Goal: Task Accomplishment & Management: Use online tool/utility

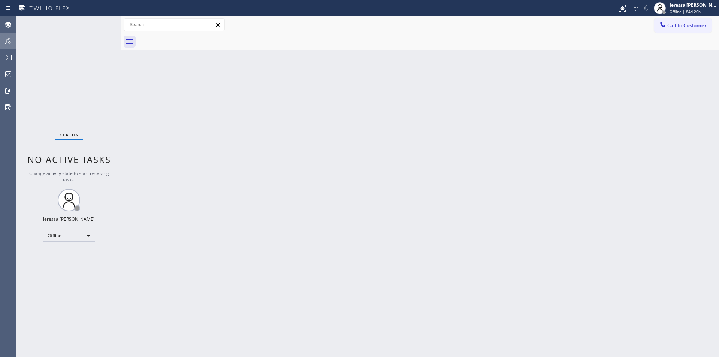
click at [7, 45] on icon at bounding box center [8, 41] width 9 height 9
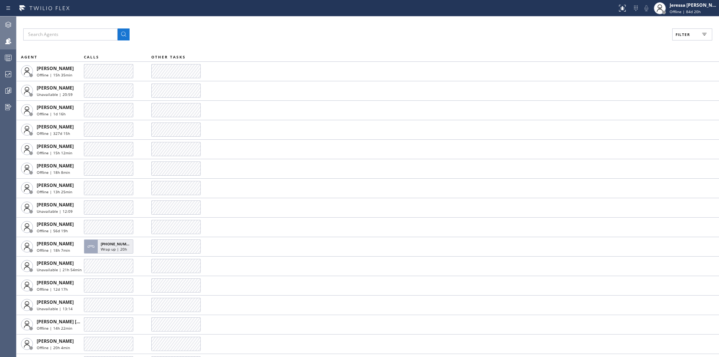
click at [6, 23] on icon at bounding box center [8, 24] width 9 height 9
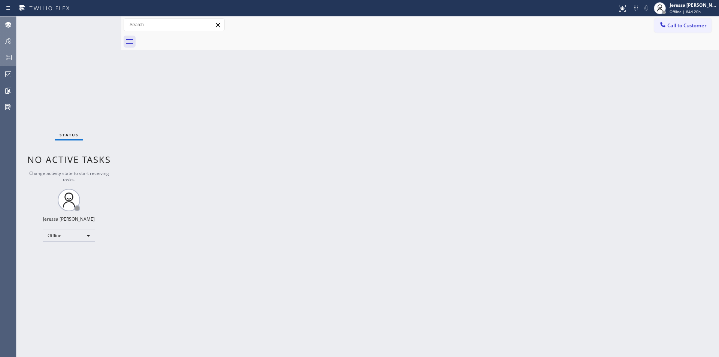
click at [11, 57] on rect at bounding box center [8, 57] width 6 height 5
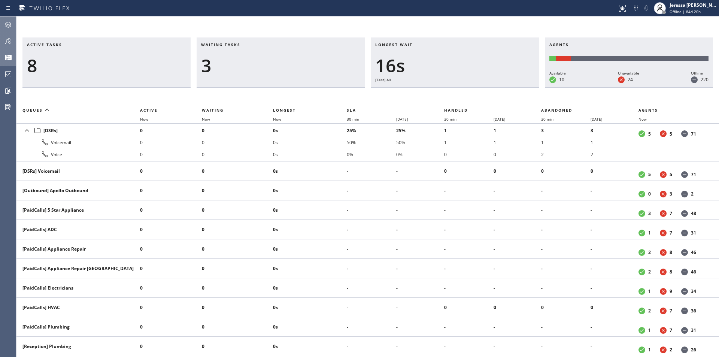
click at [4, 41] on icon at bounding box center [8, 41] width 9 height 9
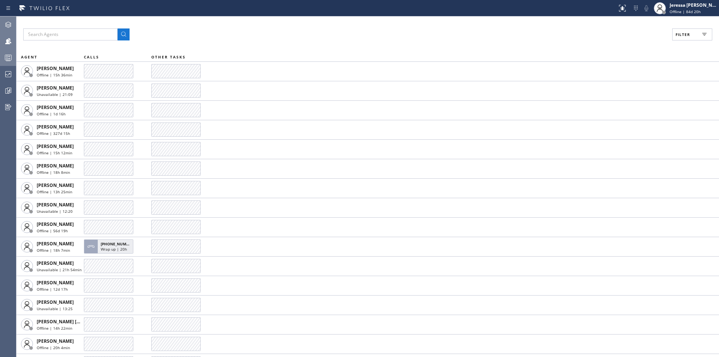
click at [687, 33] on span "Filter" at bounding box center [682, 34] width 15 height 5
click at [618, 90] on label "Available" at bounding box center [663, 88] width 98 height 6
click at [614, 90] on input "Available" at bounding box center [609, 88] width 9 height 9
checkbox input "true"
click at [676, 43] on span "Apply" at bounding box center [672, 42] width 15 height 5
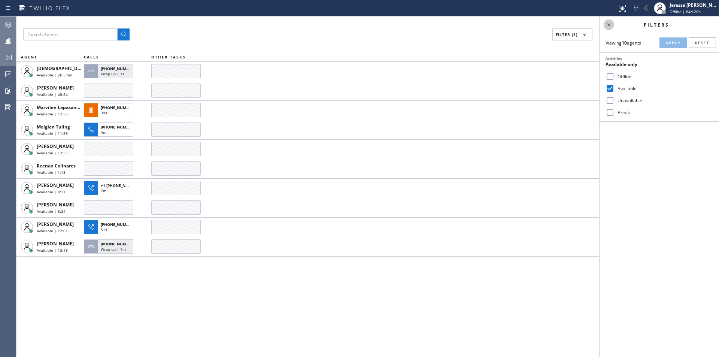
click at [606, 22] on icon at bounding box center [608, 24] width 9 height 9
